Goal: Information Seeking & Learning: Learn about a topic

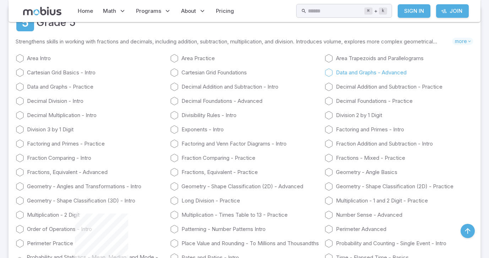
scroll to position [1058, 0]
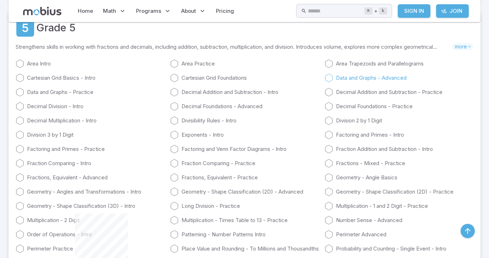
click at [328, 75] on icon at bounding box center [329, 78] width 9 height 9
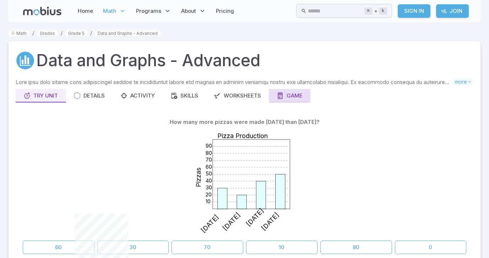
click at [300, 97] on div "Game" at bounding box center [290, 96] width 26 height 8
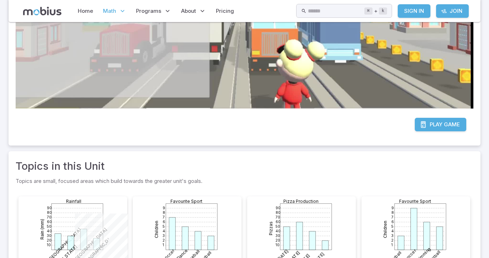
scroll to position [270, 0]
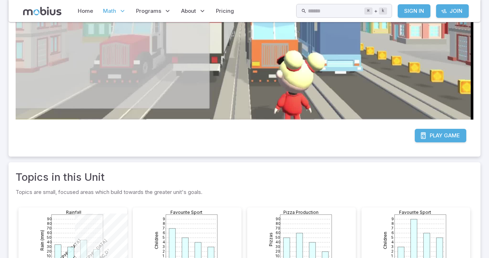
click at [452, 132] on span "Game" at bounding box center [452, 135] width 16 height 8
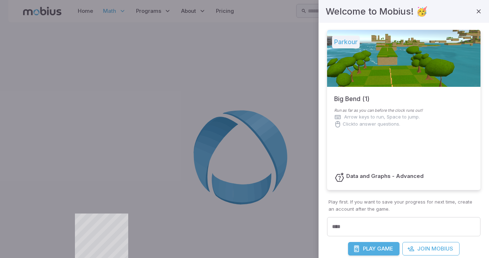
click at [376, 251] on span "Play" at bounding box center [369, 249] width 13 height 8
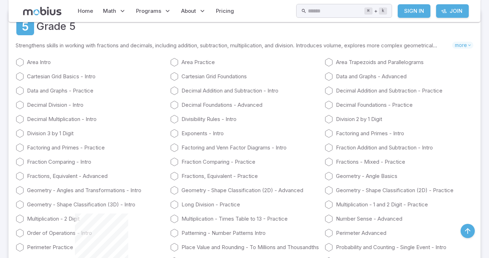
scroll to position [1060, 0]
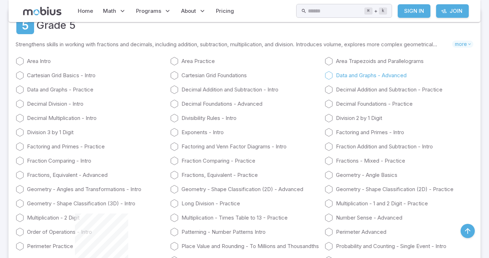
click at [329, 75] on icon at bounding box center [329, 75] width 9 height 9
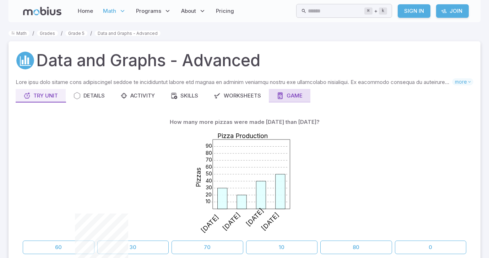
click at [298, 91] on button "Game" at bounding box center [290, 96] width 42 height 14
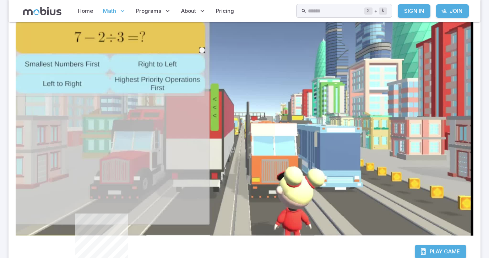
scroll to position [157, 0]
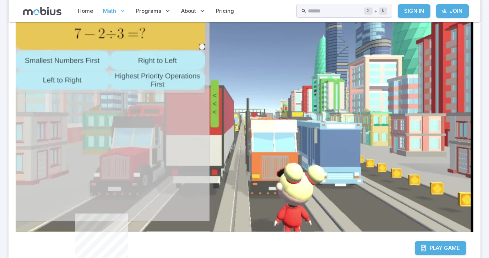
click at [441, 247] on span "Play" at bounding box center [436, 248] width 13 height 8
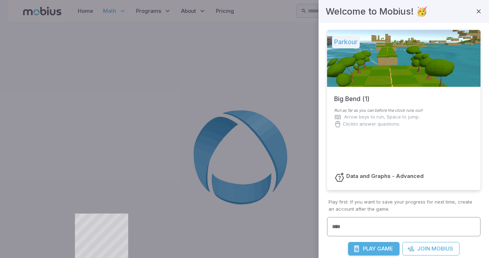
click at [362, 220] on input "****" at bounding box center [404, 227] width 154 height 20
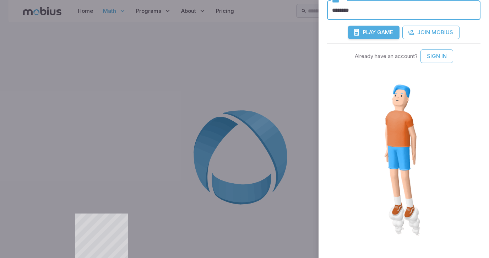
scroll to position [212, 0]
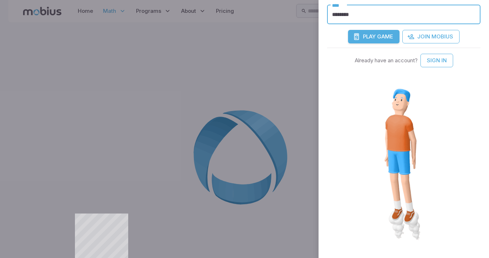
type input "********"
click at [397, 222] on div at bounding box center [404, 165] width 154 height 196
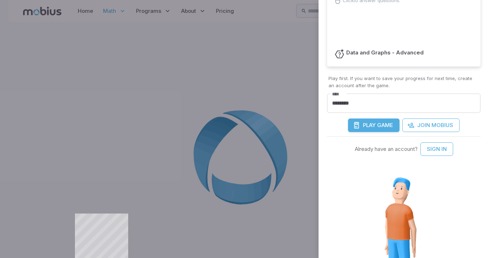
scroll to position [120, 0]
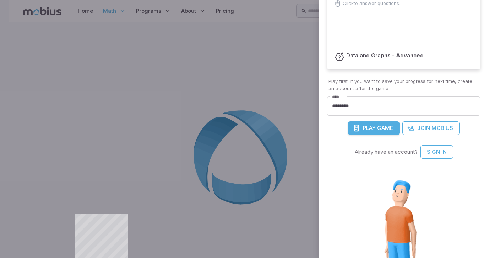
click at [366, 126] on span "Play" at bounding box center [369, 128] width 13 height 8
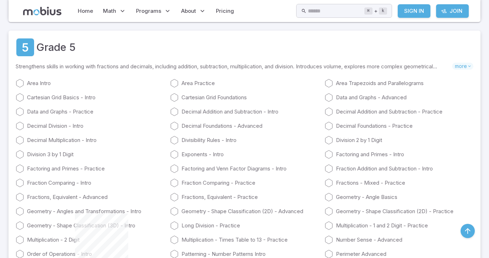
click at [201, 165] on link "Factoring and Venn Factor Diagrams - Intro" at bounding box center [244, 168] width 149 height 9
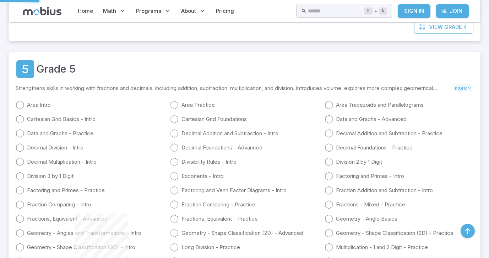
scroll to position [1011, 0]
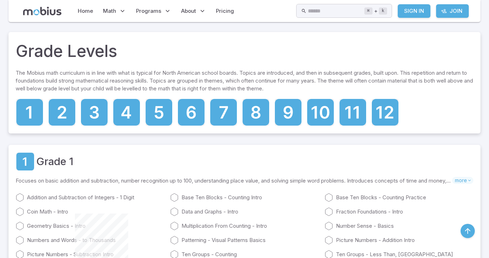
scroll to position [1032, 0]
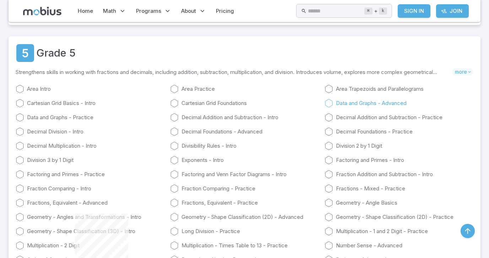
click at [333, 104] on icon at bounding box center [329, 103] width 9 height 9
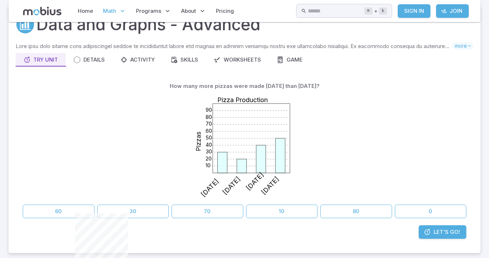
scroll to position [50, 0]
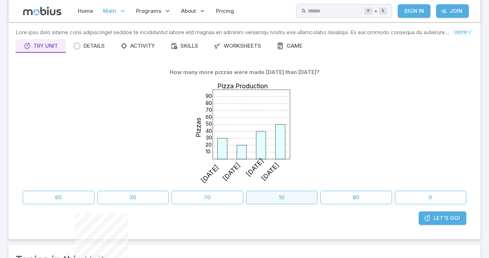
click at [287, 196] on button "10" at bounding box center [282, 197] width 72 height 14
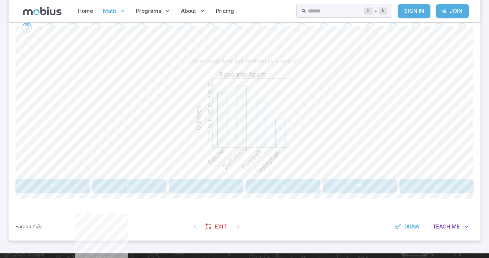
scroll to position [156, 0]
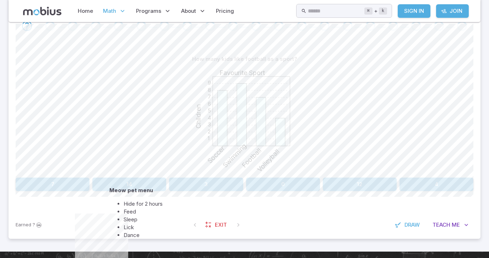
click at [132, 215] on li "Feed" at bounding box center [143, 212] width 39 height 8
click at [133, 220] on li "Feed" at bounding box center [152, 216] width 39 height 8
click at [125, 206] on li "Feed" at bounding box center [142, 202] width 39 height 8
click at [115, 204] on li "Feed" at bounding box center [134, 200] width 39 height 8
click at [113, 205] on li "Feed" at bounding box center [132, 201] width 39 height 8
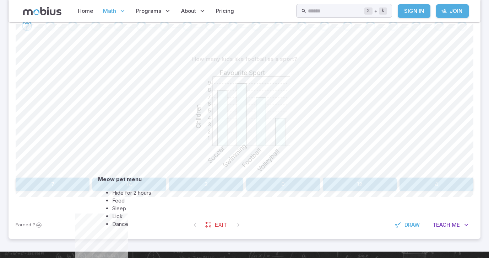
click at [122, 204] on li "Feed" at bounding box center [131, 201] width 39 height 8
click at [119, 204] on li "Feed" at bounding box center [134, 200] width 39 height 8
click at [119, 198] on li "Feed" at bounding box center [138, 194] width 39 height 8
click at [115, 204] on li "Feed" at bounding box center [131, 200] width 39 height 8
click at [114, 199] on li "Feed" at bounding box center [133, 197] width 39 height 8
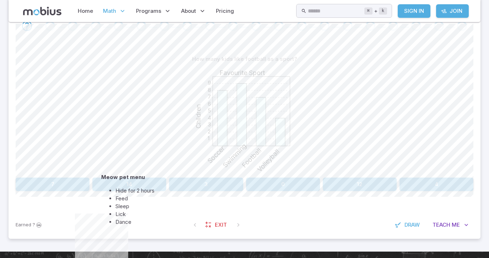
click at [120, 199] on li "Feed" at bounding box center [134, 198] width 39 height 8
click at [119, 208] on li "Feed" at bounding box center [132, 206] width 39 height 8
click at [124, 196] on li "Hide for 2 hours" at bounding box center [133, 192] width 39 height 8
click at [124, 216] on li "Feed" at bounding box center [139, 212] width 39 height 8
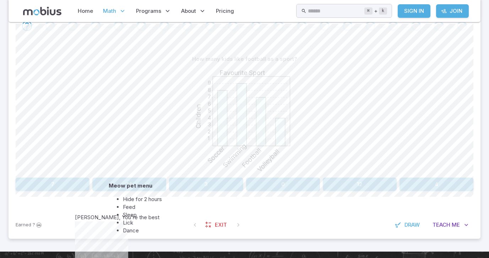
click at [129, 211] on li "Feed" at bounding box center [142, 207] width 39 height 8
click at [123, 205] on li "Feed" at bounding box center [132, 202] width 39 height 8
click at [117, 198] on li "Feed" at bounding box center [136, 194] width 39 height 8
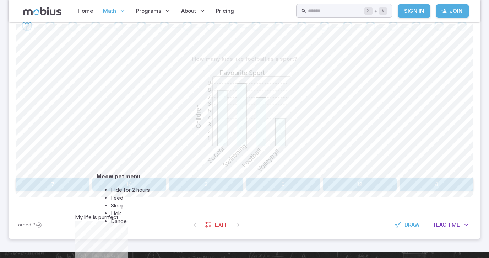
click at [117, 201] on li "Feed" at bounding box center [130, 198] width 39 height 8
click at [113, 204] on li "Feed" at bounding box center [132, 200] width 39 height 8
click at [117, 196] on li "Feed" at bounding box center [136, 193] width 39 height 8
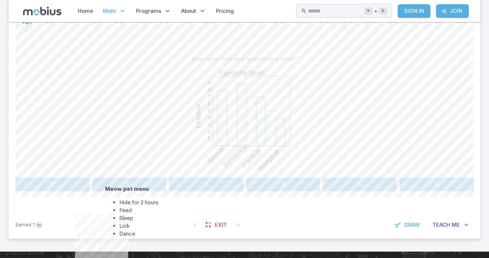
click at [119, 214] on li "Feed" at bounding box center [138, 210] width 39 height 8
click at [118, 204] on li "Feed" at bounding box center [137, 200] width 39 height 8
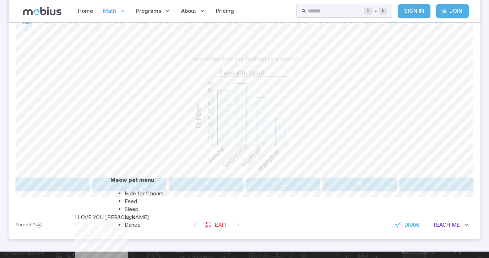
click at [129, 229] on li "Dance" at bounding box center [144, 225] width 39 height 8
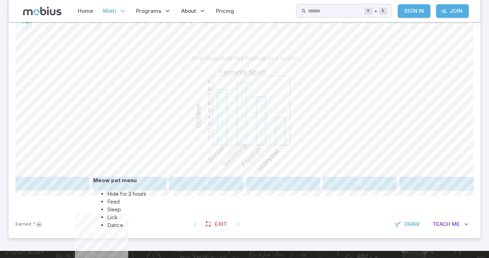
click at [112, 221] on li "Lick" at bounding box center [126, 217] width 39 height 8
click at [56, 190] on div "How many kids like football as a sport? 1 2 3 4 5 6 7 8 9 Favourite Sport Child…" at bounding box center [245, 123] width 458 height 173
click at [61, 178] on button "7" at bounding box center [53, 184] width 74 height 14
click at [237, 188] on button "Swimming" at bounding box center [244, 184] width 151 height 14
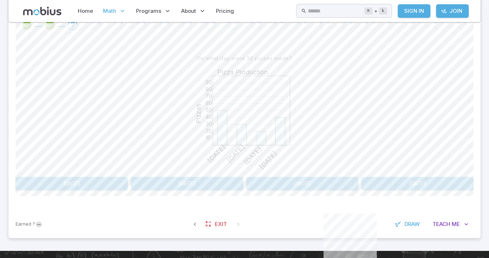
click at [284, 182] on button "[DATE]" at bounding box center [302, 184] width 112 height 14
click at [106, 185] on button "[DATE]" at bounding box center [72, 184] width 112 height 14
click at [363, 181] on button "8" at bounding box center [360, 184] width 74 height 14
click at [285, 187] on button "3" at bounding box center [283, 184] width 74 height 14
click at [456, 182] on button "20" at bounding box center [437, 184] width 74 height 14
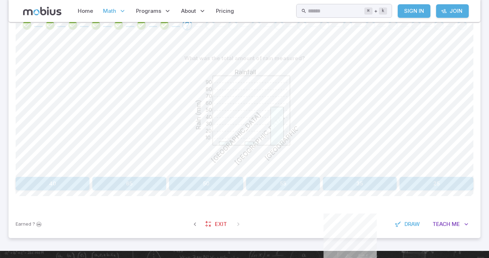
click at [121, 184] on button "65" at bounding box center [129, 184] width 74 height 14
click at [173, 186] on button "Hamster and Rabbit" at bounding box center [152, 184] width 89 height 14
click at [269, 183] on button "Monday and Wednesday" at bounding box center [244, 184] width 89 height 14
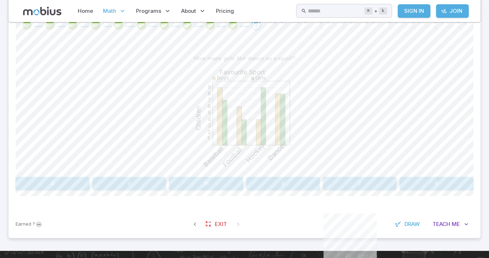
click at [269, 183] on button "8" at bounding box center [283, 184] width 74 height 14
click at [140, 181] on button "Fish" at bounding box center [91, 184] width 151 height 14
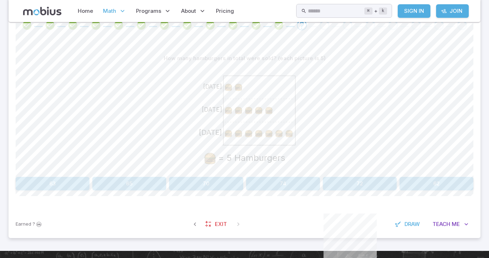
click at [225, 179] on button "70" at bounding box center [206, 184] width 74 height 14
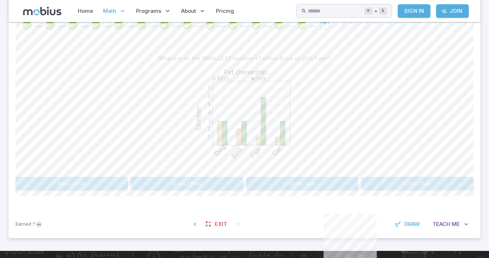
click at [100, 185] on button "Boys / Fish" at bounding box center [72, 184] width 112 height 14
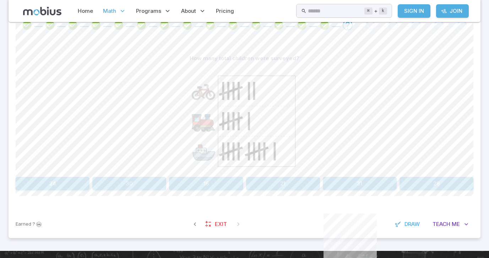
click at [77, 187] on button "24" at bounding box center [53, 184] width 74 height 14
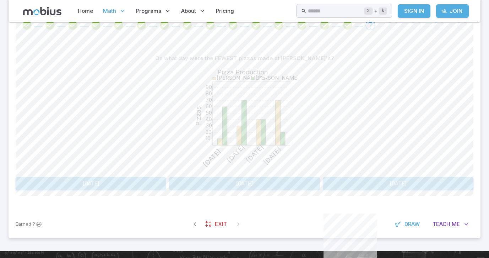
click at [243, 180] on button "[DATE]" at bounding box center [244, 184] width 151 height 14
click at [228, 183] on button "Girls / Bird" at bounding box center [187, 184] width 112 height 14
click at [150, 181] on button "April / Barcelona" at bounding box center [91, 184] width 151 height 14
click at [436, 184] on button "23" at bounding box center [437, 184] width 74 height 14
click at [329, 183] on button "2" at bounding box center [336, 184] width 89 height 14
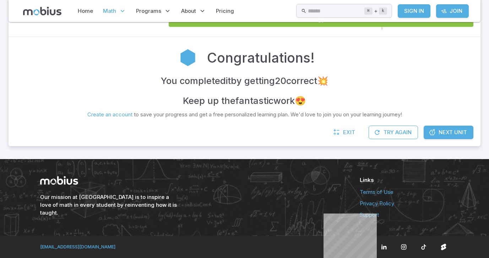
scroll to position [133, 0]
click at [444, 126] on link "Next Unit" at bounding box center [449, 132] width 50 height 14
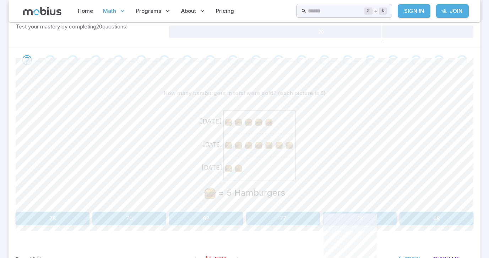
scroll to position [124, 0]
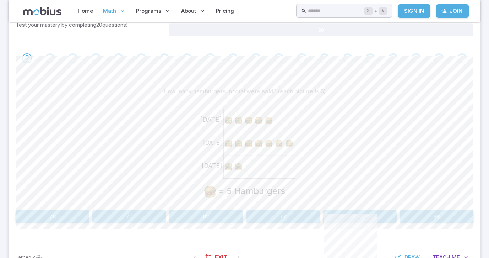
click at [135, 216] on button "70" at bounding box center [129, 217] width 74 height 14
click at [156, 218] on button "13" at bounding box center [152, 217] width 89 height 14
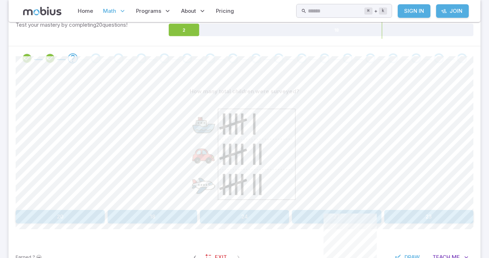
click at [75, 218] on button "20" at bounding box center [60, 217] width 89 height 14
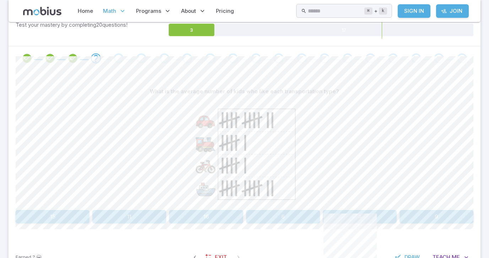
click at [297, 220] on button "6" at bounding box center [283, 217] width 74 height 14
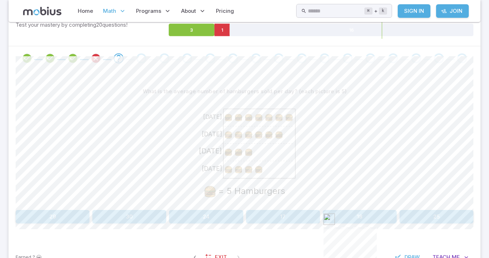
click at [223, 216] on button "24" at bounding box center [206, 217] width 74 height 14
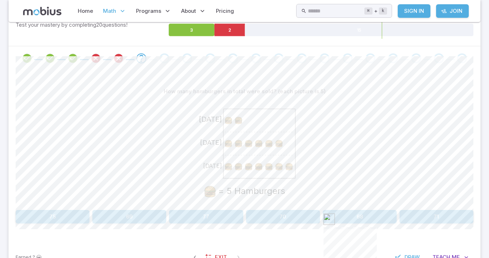
click at [223, 216] on button "77" at bounding box center [206, 217] width 74 height 14
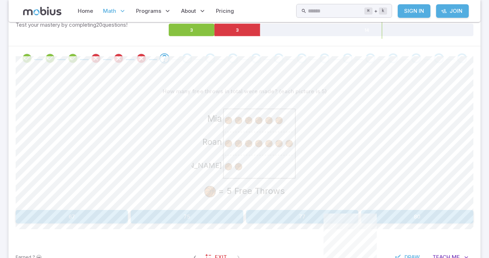
click at [223, 216] on button "75" at bounding box center [187, 217] width 112 height 14
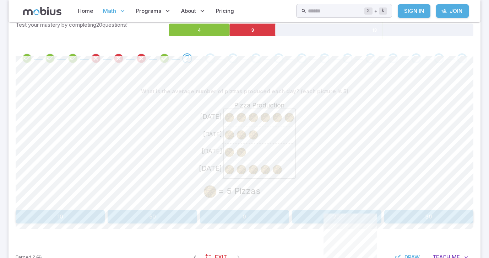
click at [223, 216] on button "0" at bounding box center [244, 217] width 89 height 14
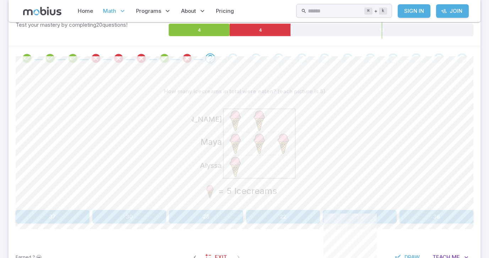
click at [223, 216] on button "28" at bounding box center [206, 217] width 74 height 14
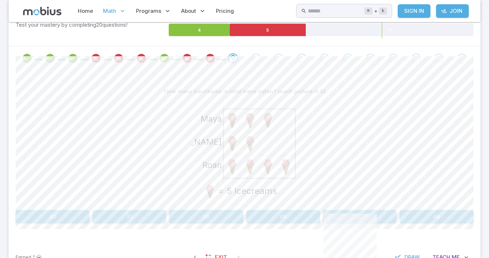
click at [223, 216] on button "38" at bounding box center [206, 217] width 74 height 14
click at [223, 216] on button "57" at bounding box center [206, 217] width 74 height 14
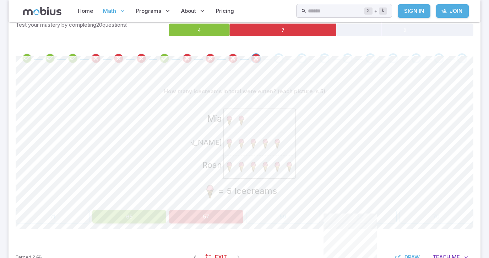
click at [223, 216] on button "57" at bounding box center [206, 217] width 74 height 14
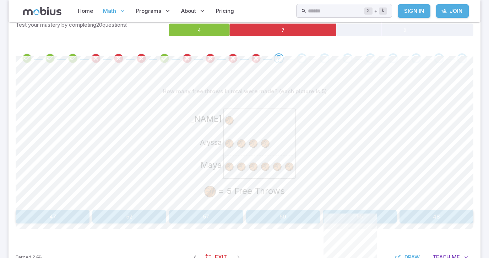
click at [223, 216] on button "57" at bounding box center [206, 217] width 74 height 14
click at [223, 216] on button "72" at bounding box center [206, 217] width 74 height 14
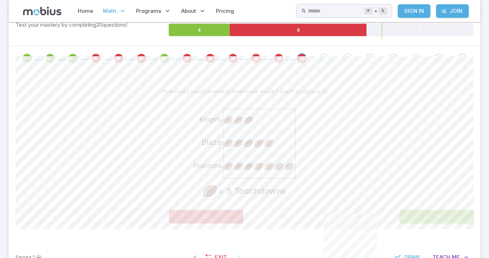
click at [223, 216] on button "72" at bounding box center [206, 217] width 74 height 14
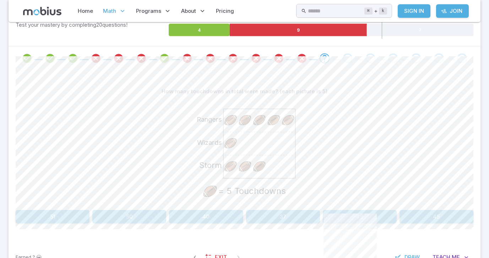
click at [223, 216] on button "40" at bounding box center [206, 217] width 74 height 14
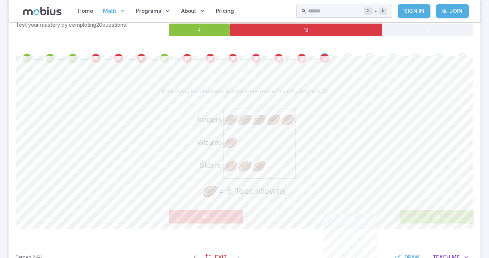
click at [223, 216] on button "40" at bounding box center [206, 217] width 74 height 14
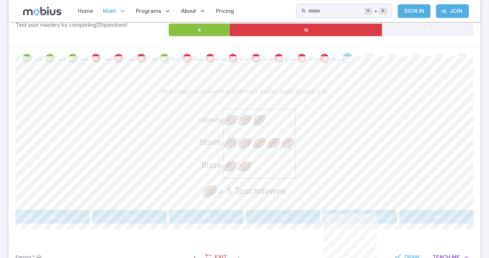
click at [223, 216] on button "43" at bounding box center [206, 217] width 74 height 14
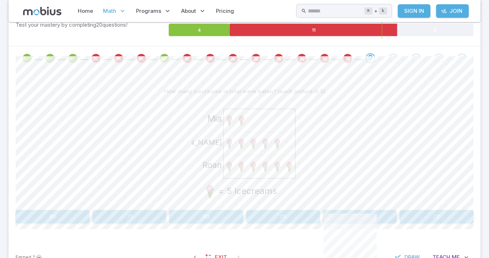
click at [223, 216] on button "59" at bounding box center [206, 217] width 74 height 14
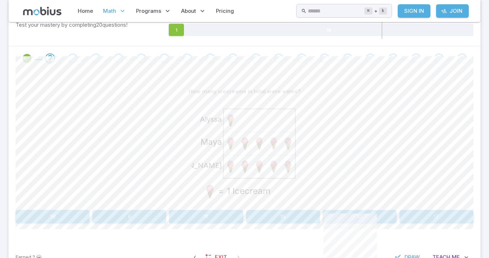
click at [209, 211] on button "11" at bounding box center [206, 217] width 74 height 14
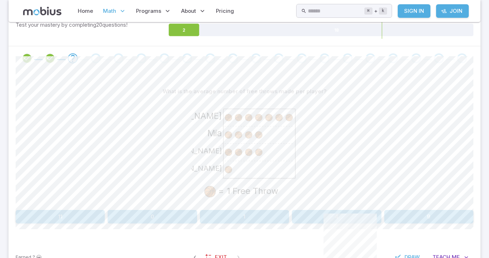
click at [451, 216] on button "9" at bounding box center [429, 217] width 89 height 14
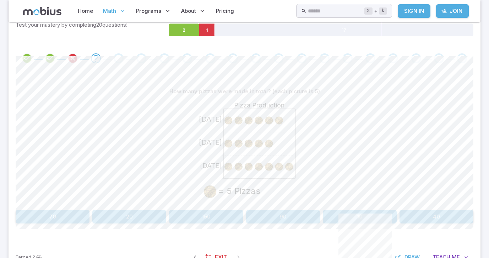
click at [296, 219] on button "90" at bounding box center [283, 217] width 74 height 14
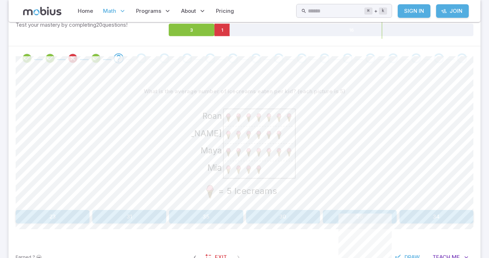
click at [71, 214] on button "23" at bounding box center [53, 217] width 74 height 14
